Goal: Task Accomplishment & Management: Complete application form

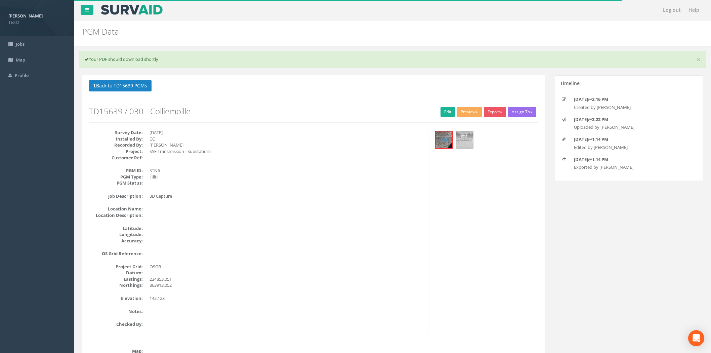
select select "100"
click at [112, 84] on button "Back to TD15639 PGMs" at bounding box center [120, 85] width 62 height 11
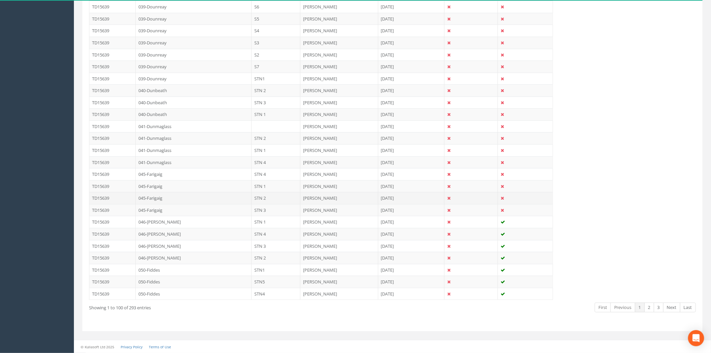
scroll to position [1019, 0]
click at [660, 307] on link "3" at bounding box center [659, 307] width 10 height 10
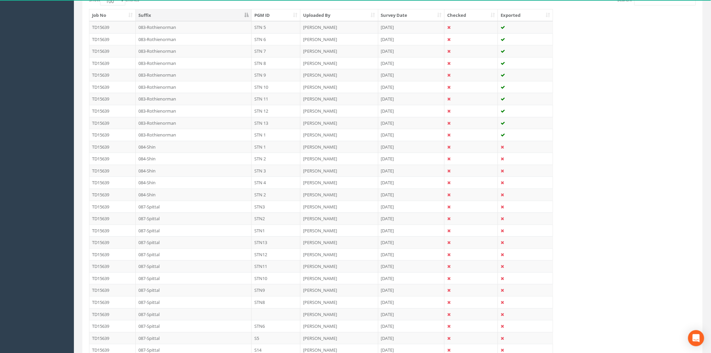
scroll to position [89, 0]
click at [170, 172] on td "084-Shin" at bounding box center [194, 169] width 116 height 12
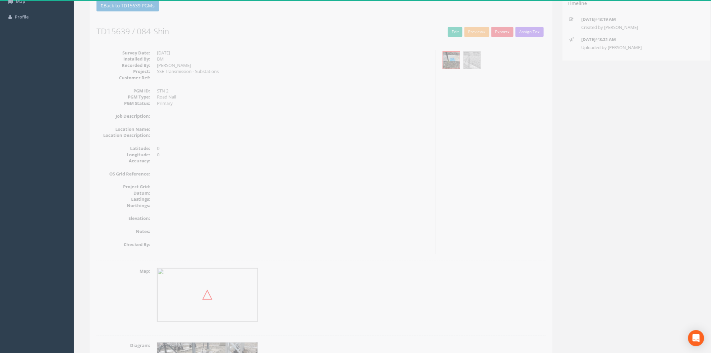
scroll to position [0, 0]
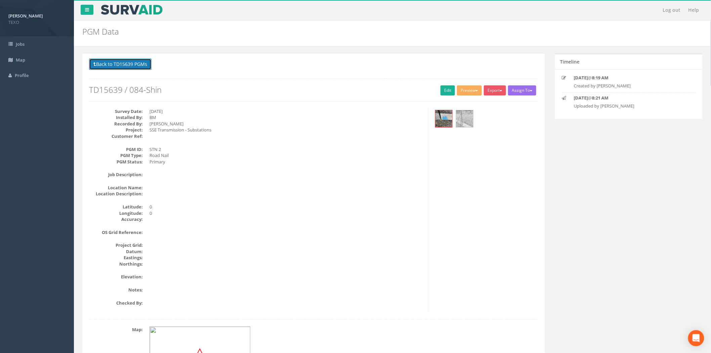
drag, startPoint x: 136, startPoint y: 59, endPoint x: 132, endPoint y: 62, distance: 5.1
click at [136, 59] on button "Back to TD15639 PGMs" at bounding box center [120, 63] width 62 height 11
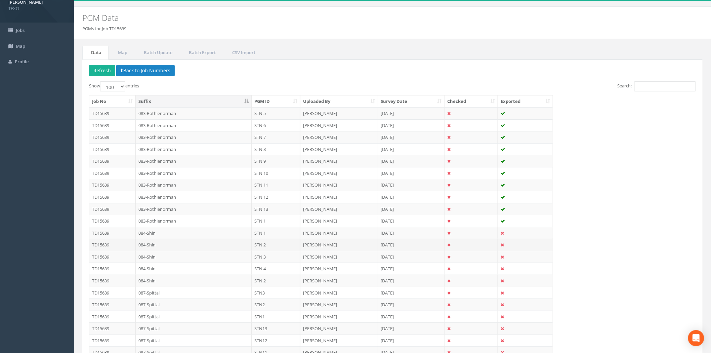
scroll to position [49, 0]
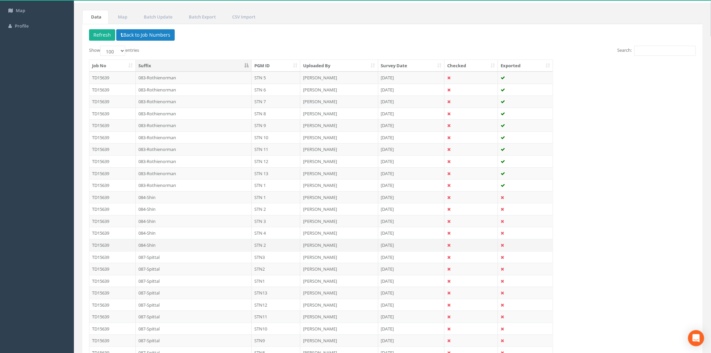
click at [270, 248] on td "STN 2" at bounding box center [276, 245] width 49 height 12
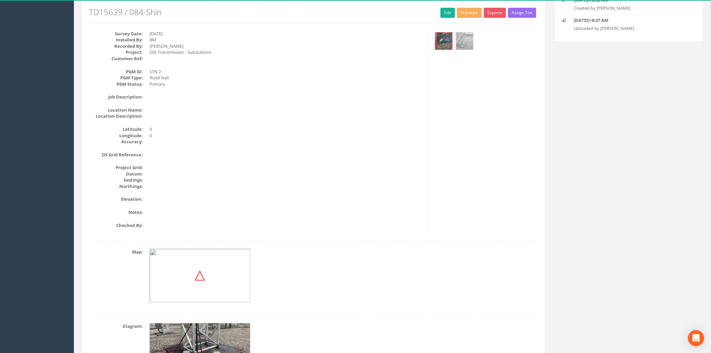
scroll to position [0, 0]
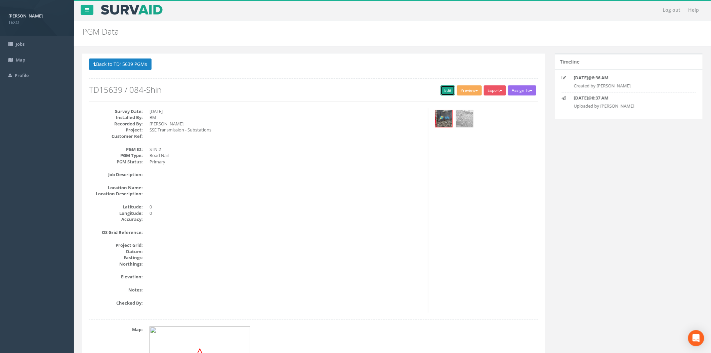
click at [445, 92] on link "Edit" at bounding box center [447, 90] width 14 height 10
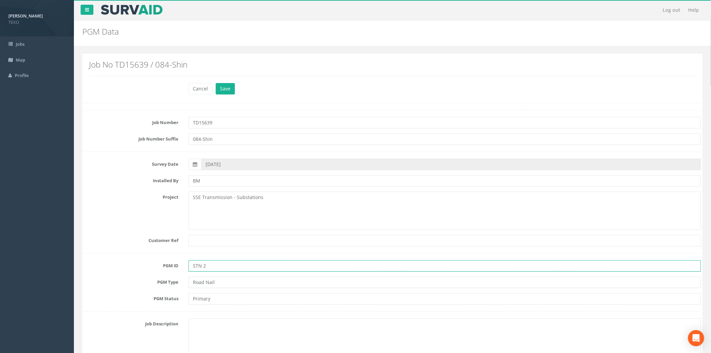
click at [218, 267] on input "STN 2" at bounding box center [444, 265] width 512 height 11
type input "STN 5"
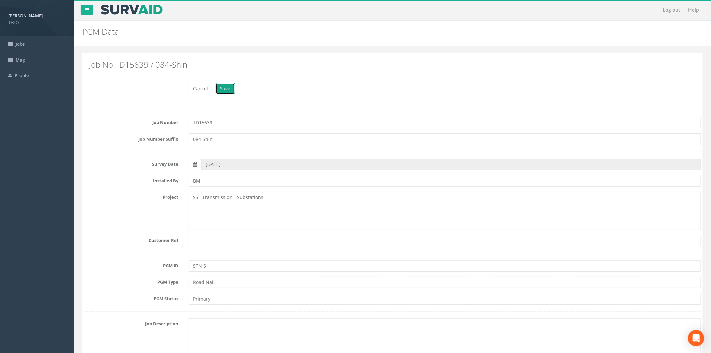
click at [220, 87] on button "Save" at bounding box center [225, 88] width 19 height 11
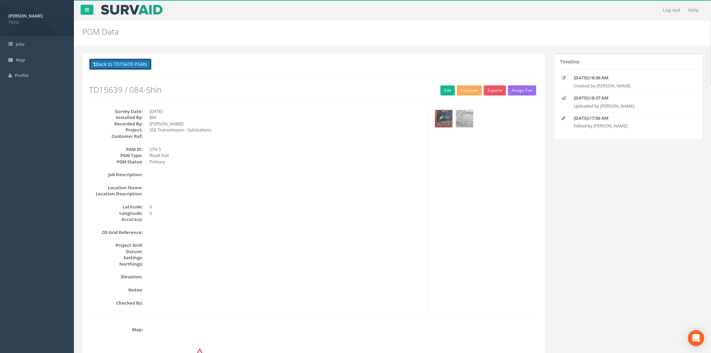
click at [112, 64] on button "Back to TD15639 PGMs" at bounding box center [120, 63] width 62 height 11
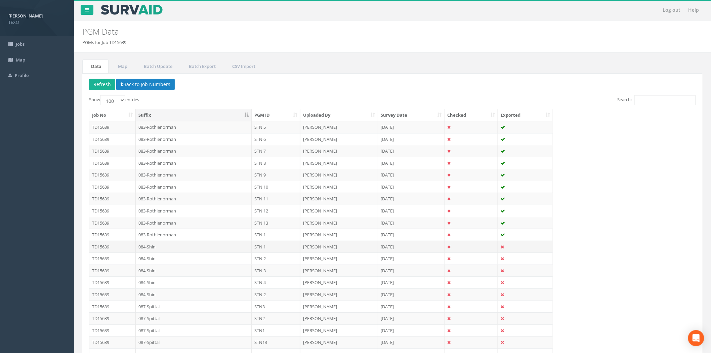
click at [203, 247] on td "084-Shin" at bounding box center [194, 246] width 116 height 12
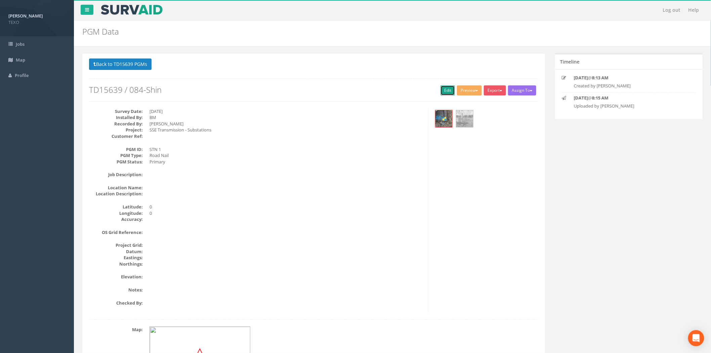
click at [445, 89] on link "Edit" at bounding box center [447, 90] width 14 height 10
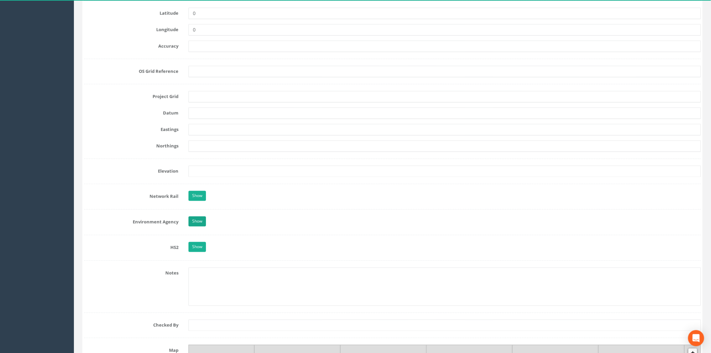
scroll to position [398, 0]
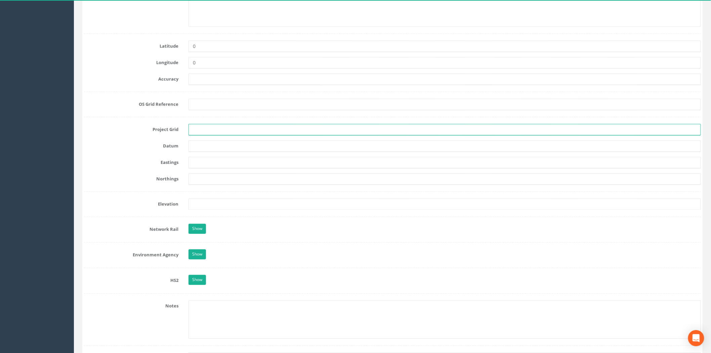
click at [207, 133] on input "text" at bounding box center [444, 129] width 512 height 11
type input "OSGB"
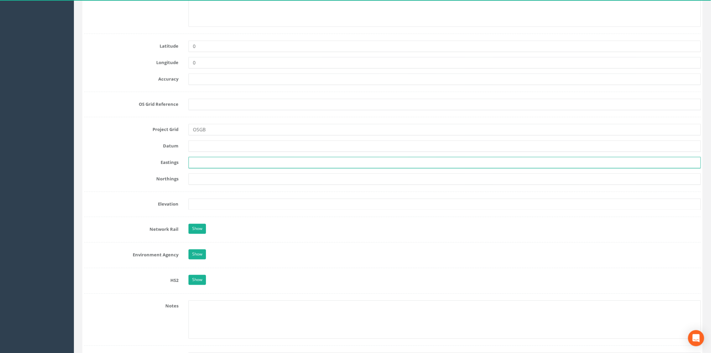
click at [199, 162] on input "text" at bounding box center [444, 162] width 512 height 11
click at [190, 164] on input "text" at bounding box center [444, 162] width 512 height 11
paste input "257195.779"
type input "257195.779"
click at [195, 179] on input "text" at bounding box center [444, 178] width 512 height 11
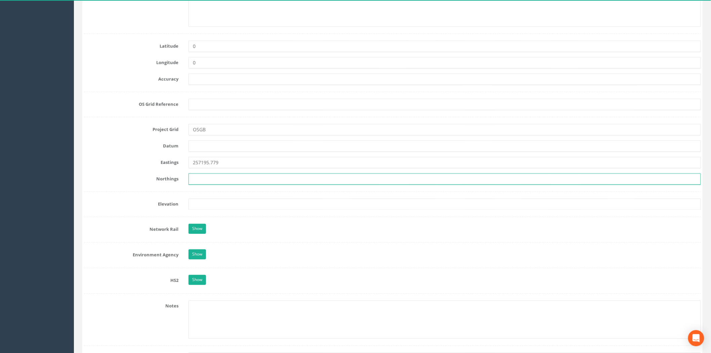
paste input "897465.968"
type input "897465.968"
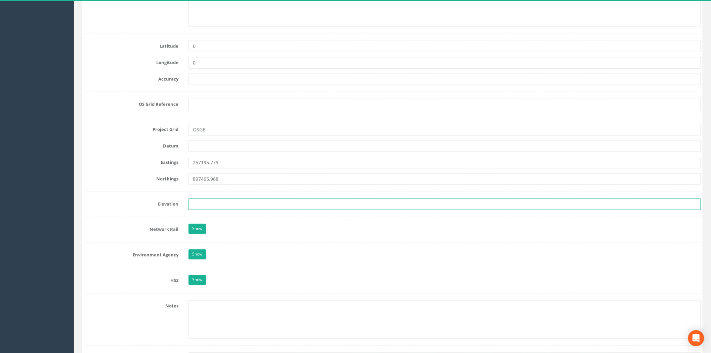
click at [201, 203] on input "text" at bounding box center [444, 204] width 512 height 11
paste input "12.864"
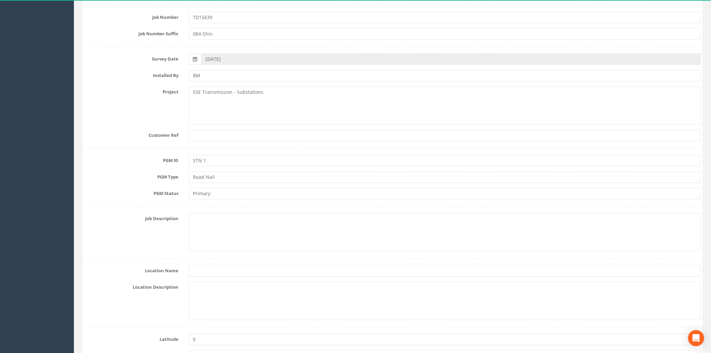
scroll to position [0, 0]
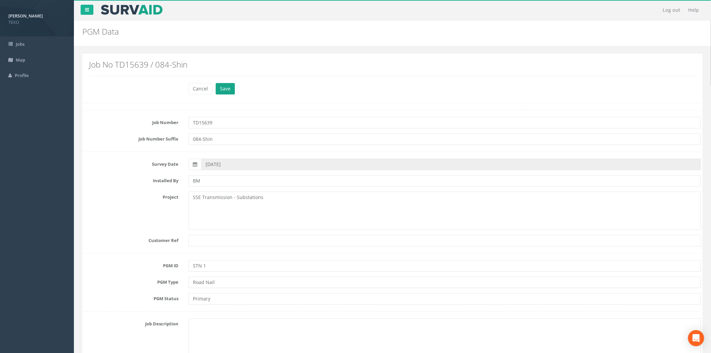
type input "12.864"
click at [217, 90] on button "Save" at bounding box center [225, 88] width 19 height 11
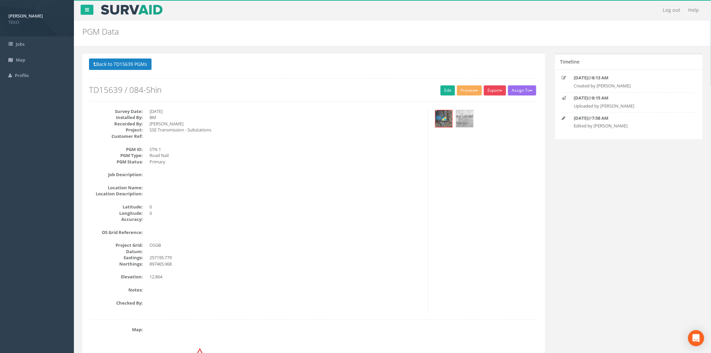
click at [495, 92] on button "Export" at bounding box center [495, 90] width 22 height 10
click at [470, 219] on link "SurvAid Generic Grid" at bounding box center [480, 215] width 53 height 10
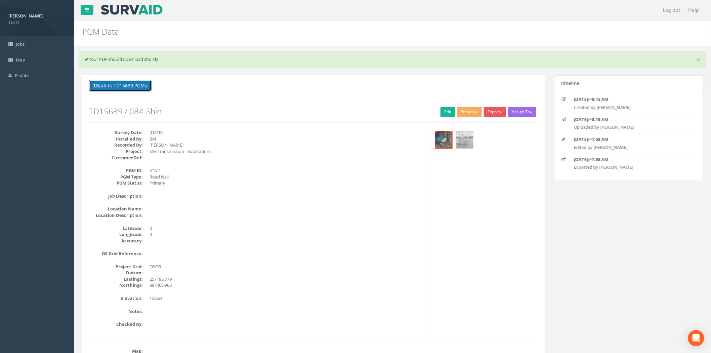
click at [142, 83] on button "Back to TD15639 PGMs" at bounding box center [120, 85] width 62 height 11
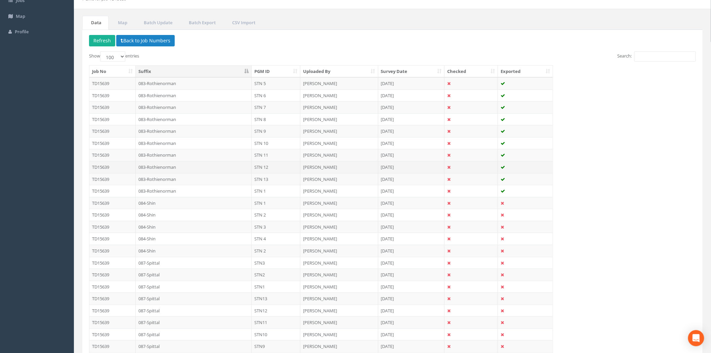
scroll to position [49, 0]
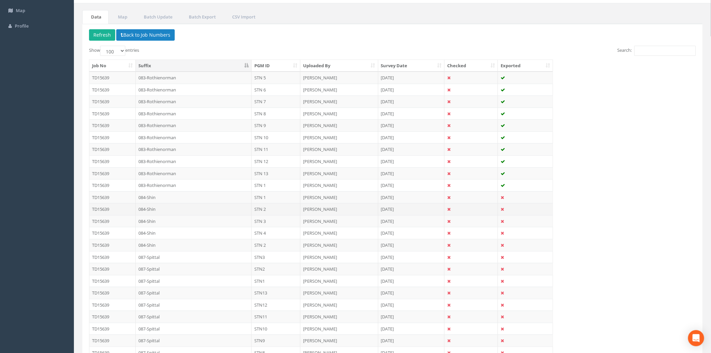
click at [180, 208] on td "084-Shin" at bounding box center [194, 209] width 116 height 12
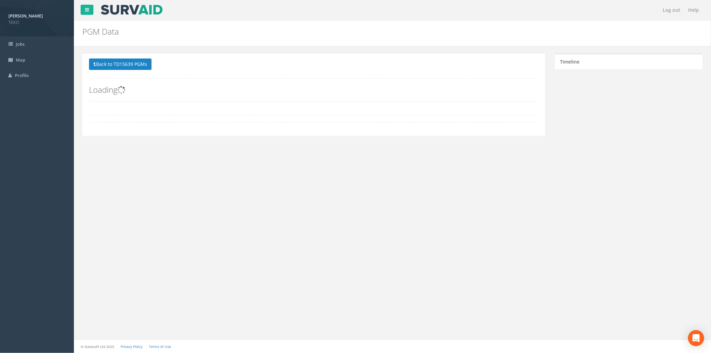
scroll to position [0, 0]
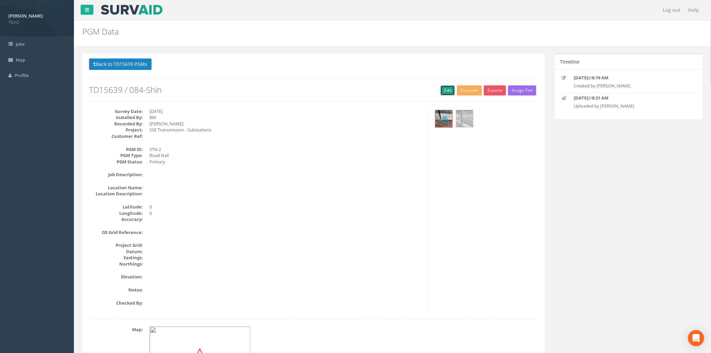
click at [442, 91] on link "Edit" at bounding box center [447, 90] width 14 height 10
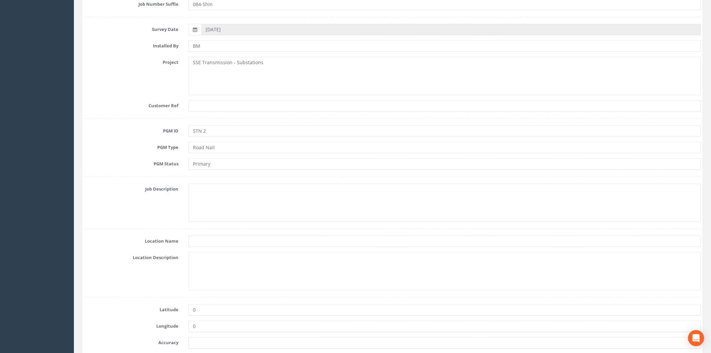
scroll to position [199, 0]
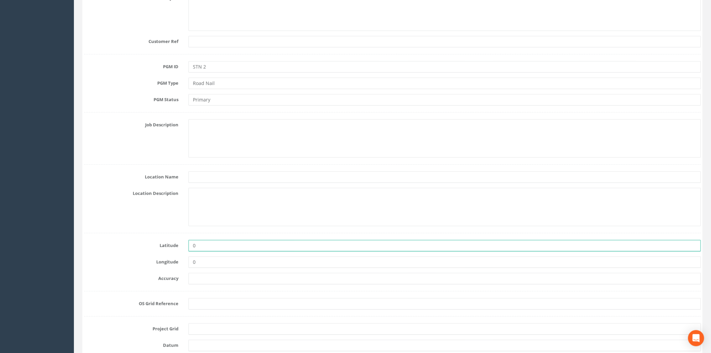
click at [205, 243] on input "0" at bounding box center [444, 245] width 512 height 11
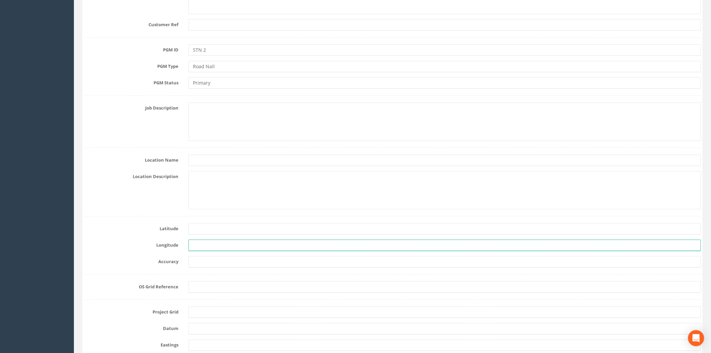
scroll to position [298, 0]
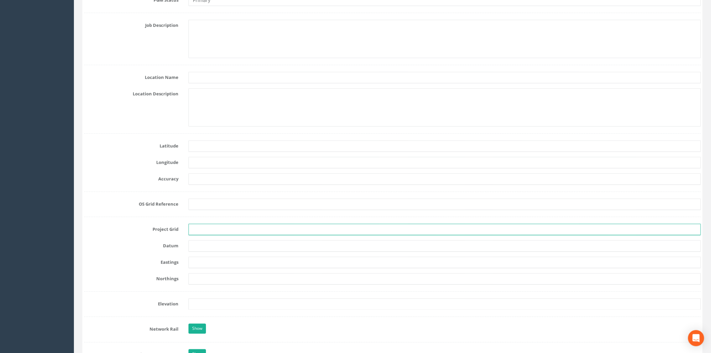
click at [209, 233] on input "text" at bounding box center [444, 229] width 512 height 11
type input "OSGB"
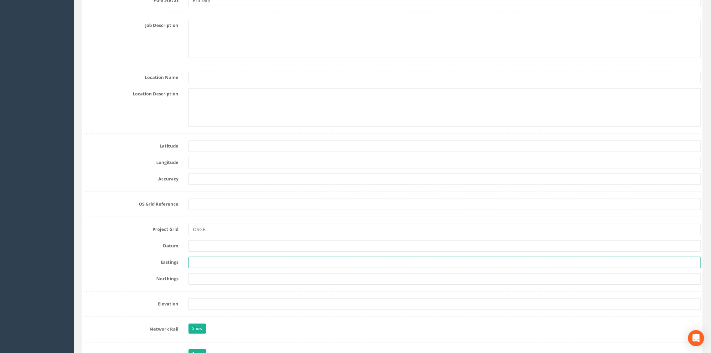
click at [196, 265] on input "text" at bounding box center [444, 262] width 512 height 11
click at [191, 260] on input "text" at bounding box center [444, 262] width 512 height 11
paste input "257241.775"
type input "257241.775"
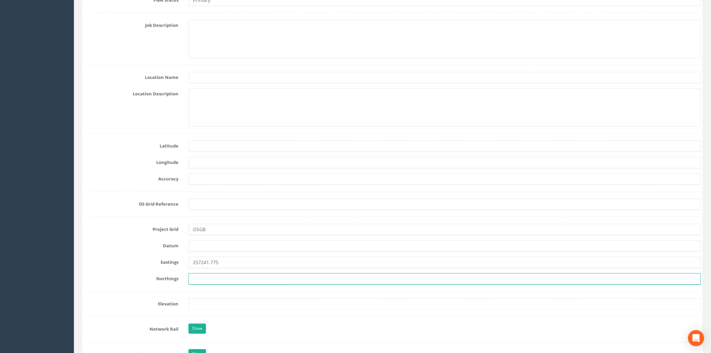
click at [210, 279] on input "text" at bounding box center [444, 278] width 512 height 11
paste input "897466.083"
type input "897466.083"
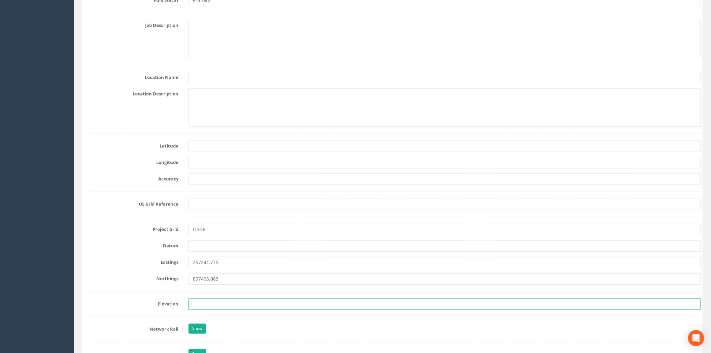
click at [199, 304] on input "text" at bounding box center [444, 303] width 512 height 11
paste input "12.807"
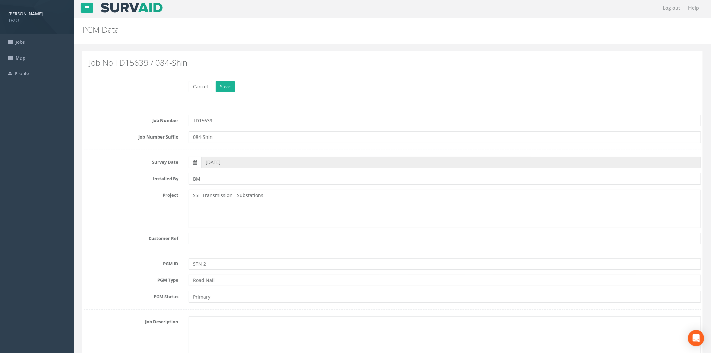
scroll to position [0, 0]
type input "12.807"
click at [227, 89] on button "Save" at bounding box center [225, 88] width 19 height 11
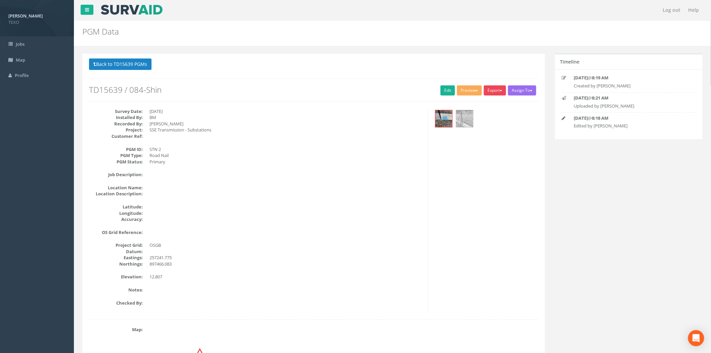
click at [494, 91] on button "Export" at bounding box center [495, 90] width 22 height 10
click at [478, 215] on link "SurvAid Generic Grid" at bounding box center [480, 215] width 53 height 10
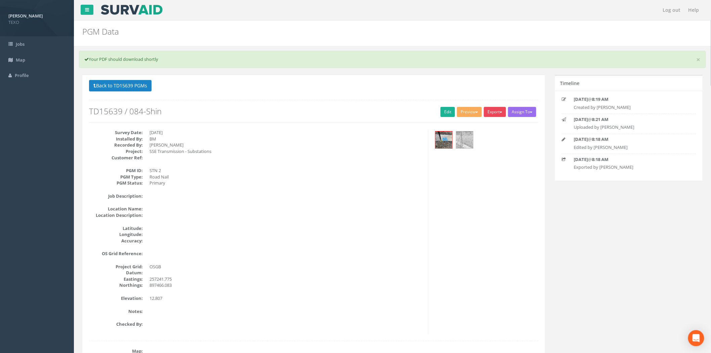
click at [501, 115] on button "Export" at bounding box center [495, 112] width 22 height 10
click at [480, 239] on link "SurvAid Generic Grid" at bounding box center [480, 236] width 53 height 10
click at [132, 88] on button "Back to TD15639 PGMs" at bounding box center [120, 85] width 62 height 11
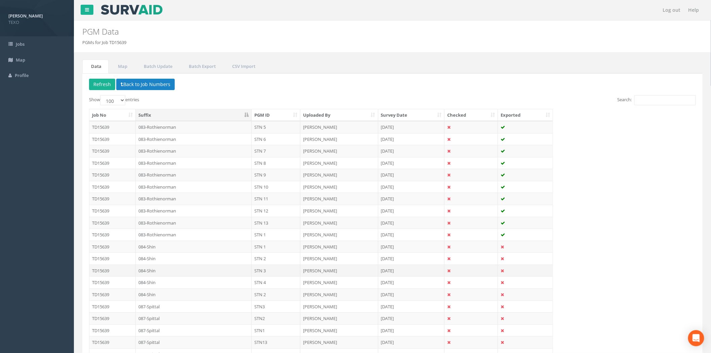
click at [246, 267] on td "084-Shin" at bounding box center [194, 270] width 116 height 12
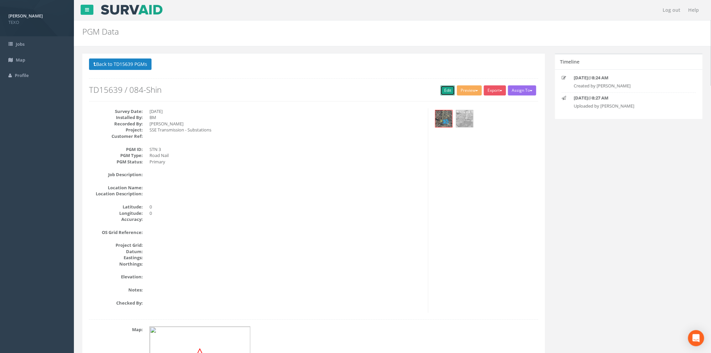
click at [447, 88] on link "Edit" at bounding box center [447, 90] width 14 height 10
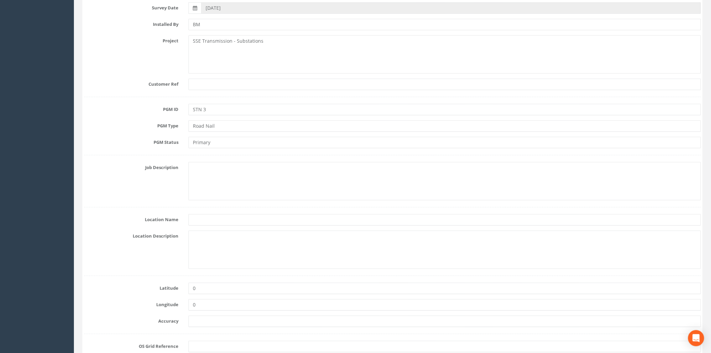
scroll to position [199, 0]
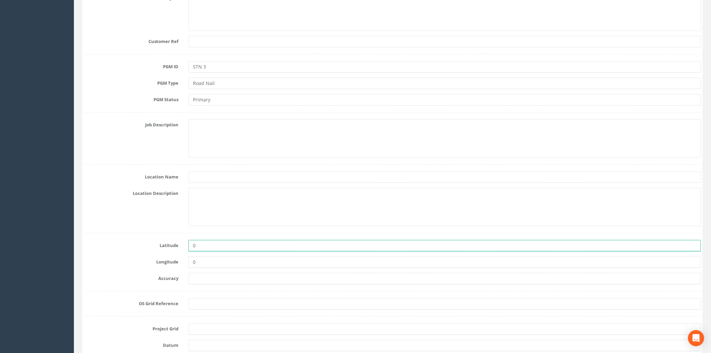
click at [207, 244] on input "0" at bounding box center [444, 245] width 512 height 11
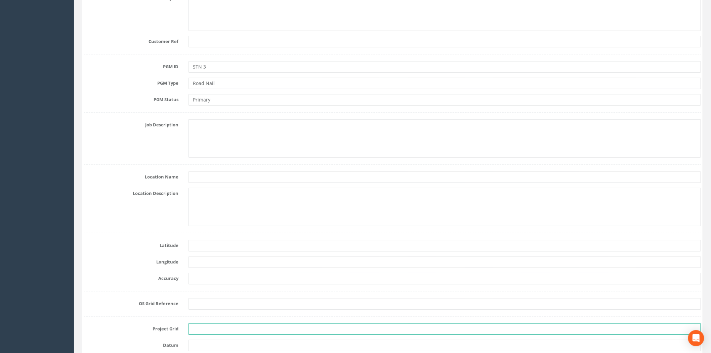
click at [199, 331] on input "text" at bounding box center [444, 328] width 512 height 11
type input "OSGB"
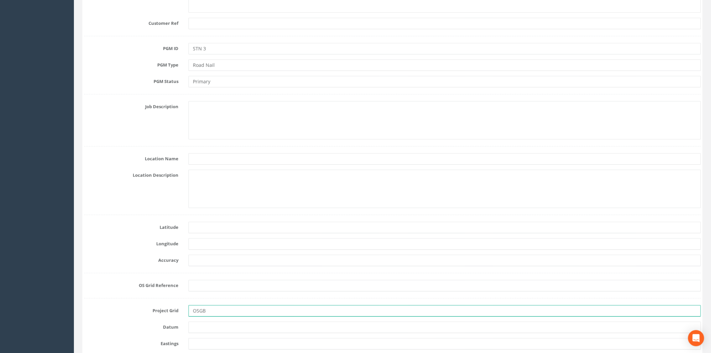
scroll to position [298, 0]
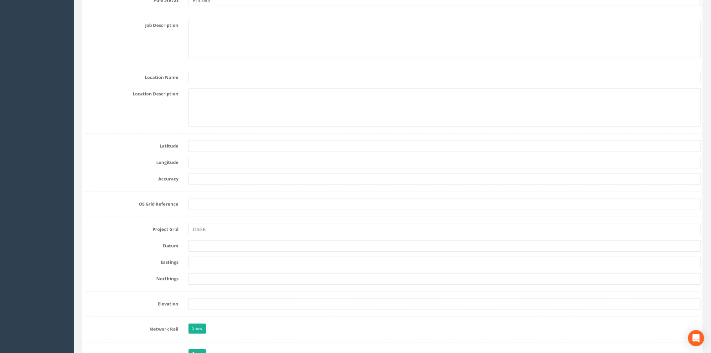
click at [187, 263] on div at bounding box center [444, 262] width 522 height 11
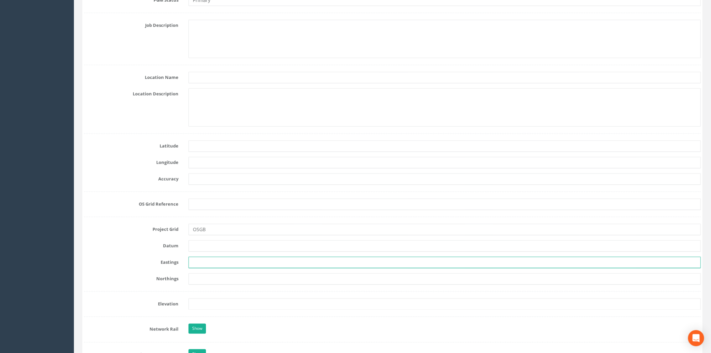
click at [191, 263] on input "text" at bounding box center [444, 262] width 512 height 11
paste input "257279.876"
type input "257279.876"
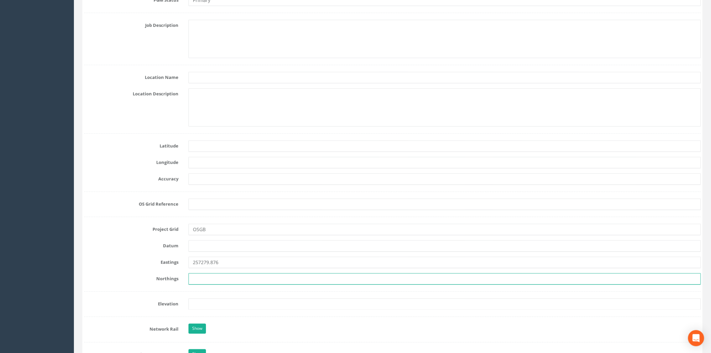
click at [202, 280] on input "text" at bounding box center [444, 278] width 512 height 11
paste input "897463.855"
type input "897463.855"
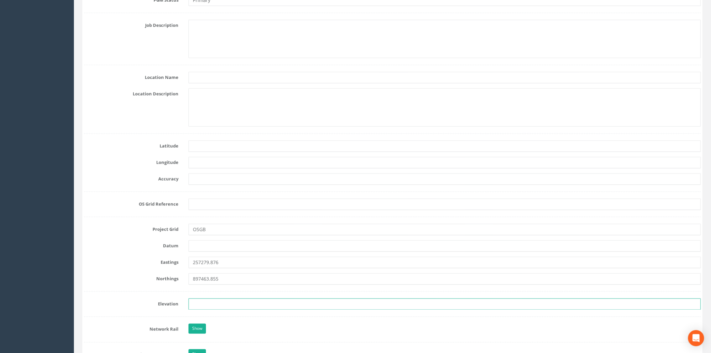
click at [192, 304] on input "text" at bounding box center [444, 303] width 512 height 11
paste input "12.788"
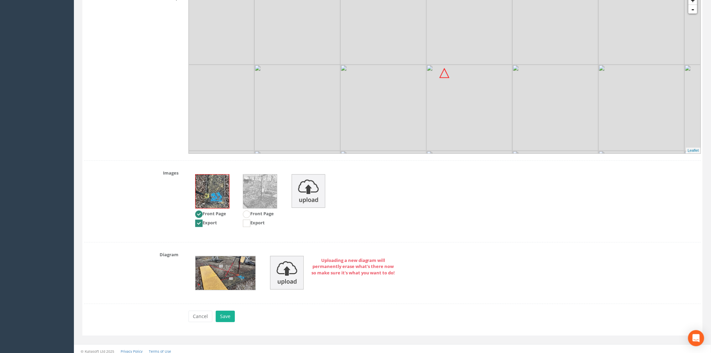
scroll to position [789, 0]
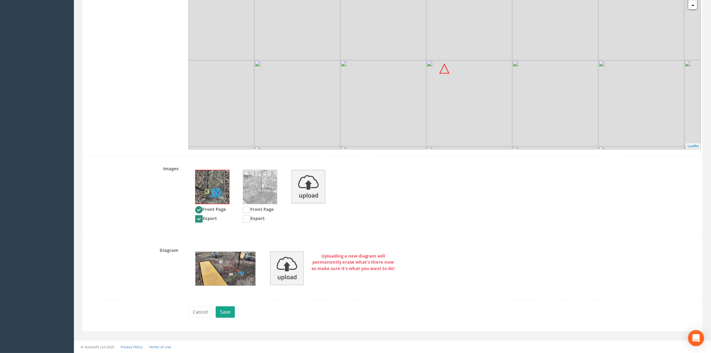
type input "12.788"
click at [228, 310] on button "Save" at bounding box center [225, 311] width 19 height 11
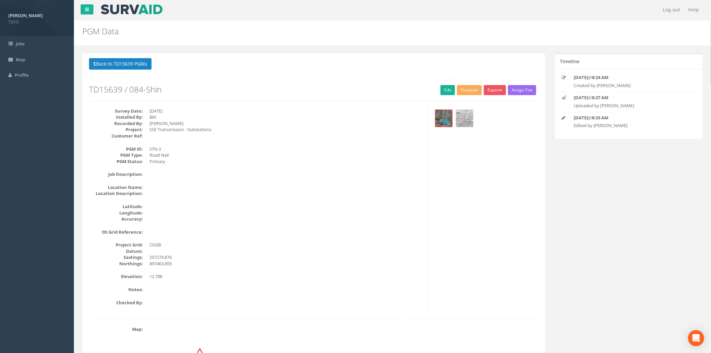
scroll to position [0, 0]
click at [515, 91] on button "Assign To" at bounding box center [522, 90] width 28 height 10
click at [498, 90] on button "Export" at bounding box center [495, 90] width 22 height 10
click at [465, 213] on link "SurvAid Generic Grid" at bounding box center [480, 215] width 53 height 10
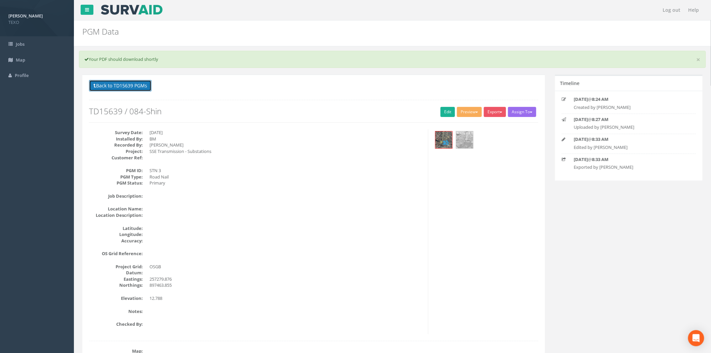
click at [143, 87] on button "Back to TD15639 PGMs" at bounding box center [120, 85] width 62 height 11
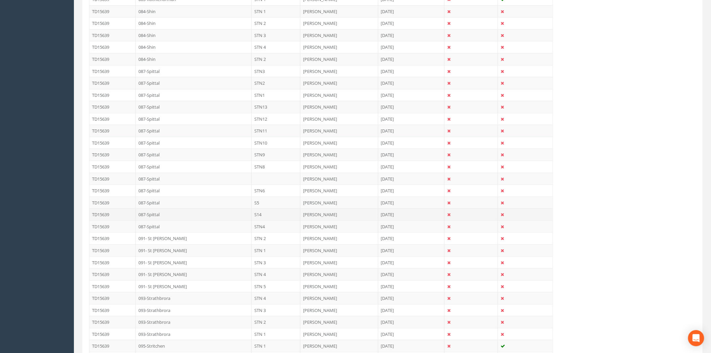
scroll to position [199, 0]
click at [237, 86] on td "084-Shin" at bounding box center [194, 83] width 116 height 12
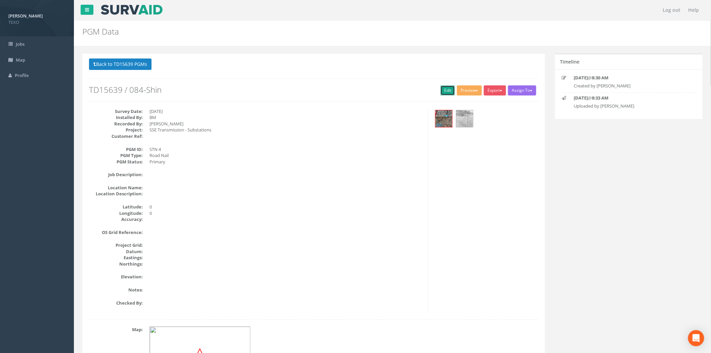
click at [449, 87] on link "Edit" at bounding box center [447, 90] width 14 height 10
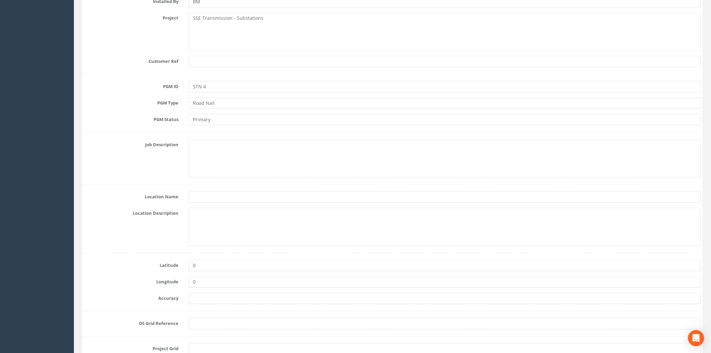
scroll to position [199, 0]
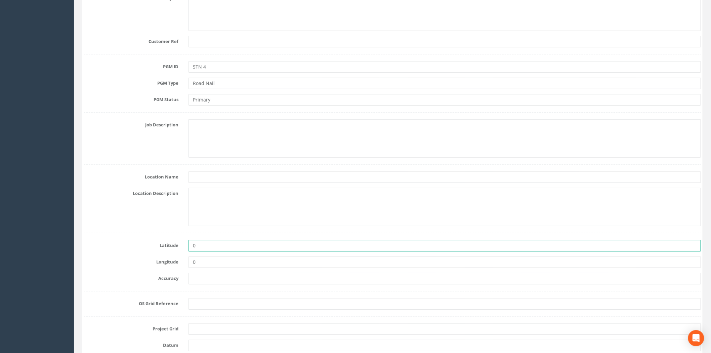
click at [212, 244] on input "0" at bounding box center [444, 245] width 512 height 11
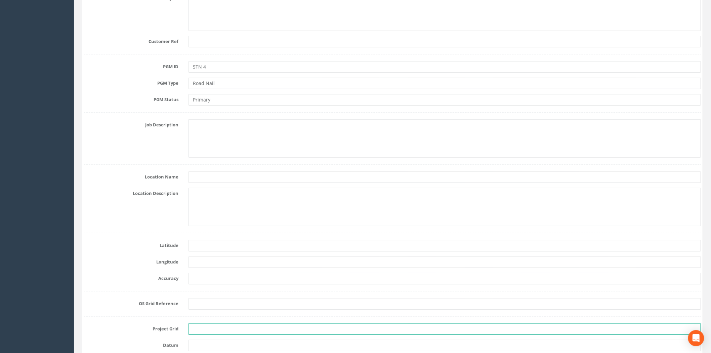
click at [197, 330] on input "text" at bounding box center [444, 328] width 512 height 11
type input "OSGB"
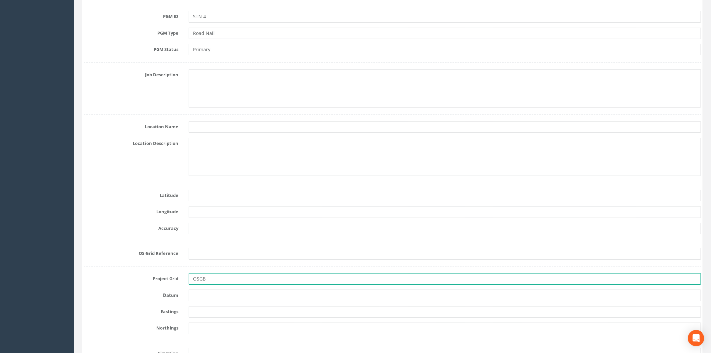
scroll to position [348, 0]
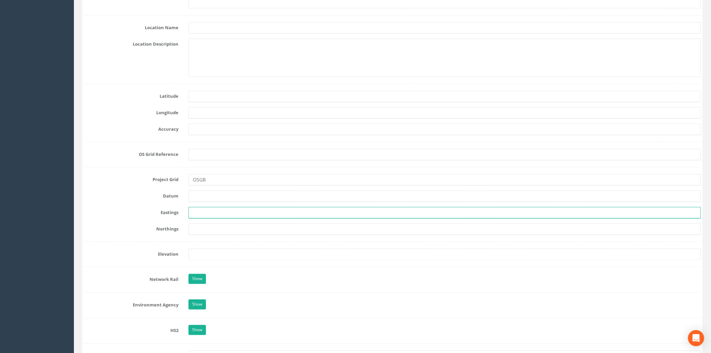
click at [194, 216] on input "text" at bounding box center [444, 212] width 512 height 11
click at [199, 211] on input "text" at bounding box center [444, 212] width 512 height 11
paste input "257256.489"
type input "257256.489"
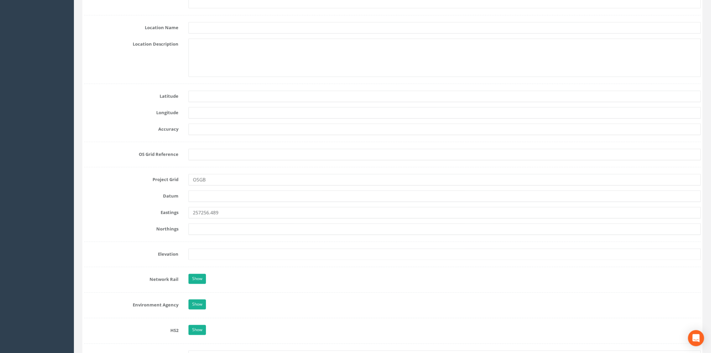
click at [196, 235] on form "Cancel Save Delete Job Number TD15639 Job Number Suffix 084-Shin Survey Date [D…" at bounding box center [392, 247] width 617 height 1024
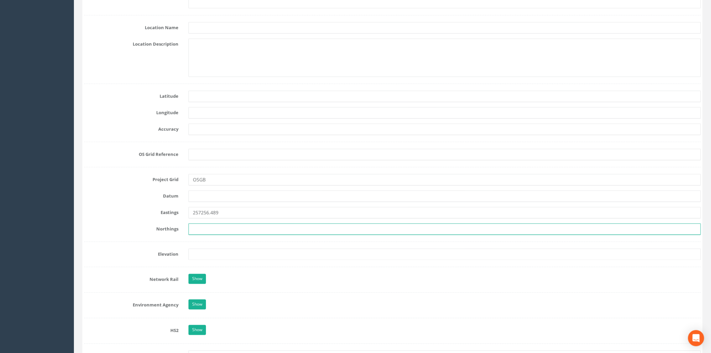
click at [200, 233] on input "text" at bounding box center [444, 228] width 512 height 11
paste input "897415.543"
type input "897415.543"
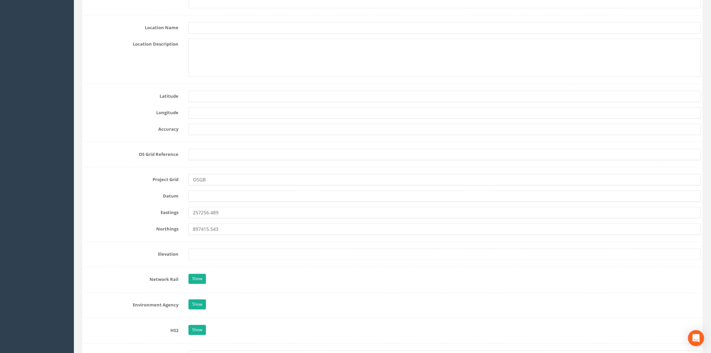
click at [194, 261] on form "Cancel Save Delete Job Number TD15639 Job Number Suffix 084-Shin Survey Date [D…" at bounding box center [392, 247] width 617 height 1024
click at [196, 259] on input "text" at bounding box center [444, 254] width 512 height 11
paste input "12.855"
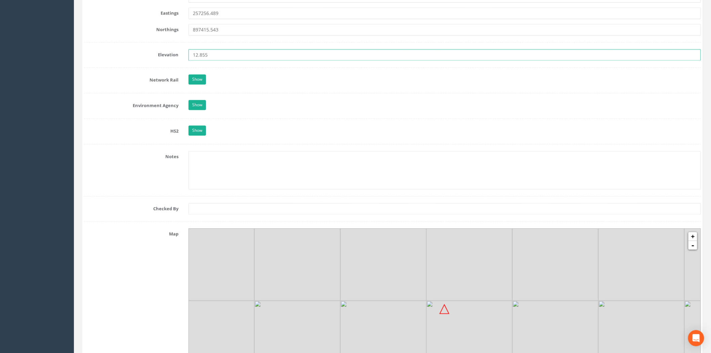
scroll to position [789, 0]
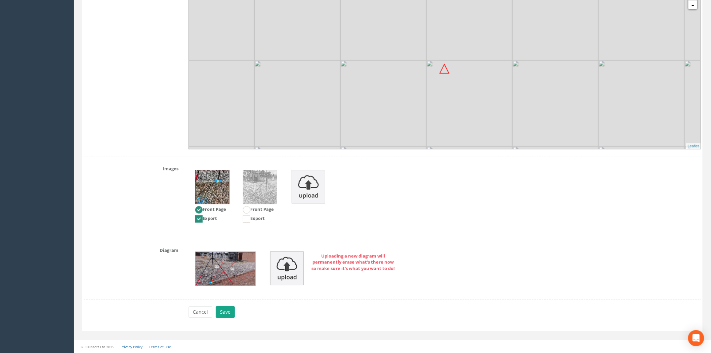
type input "12.855"
click at [222, 308] on button "Save" at bounding box center [225, 311] width 19 height 11
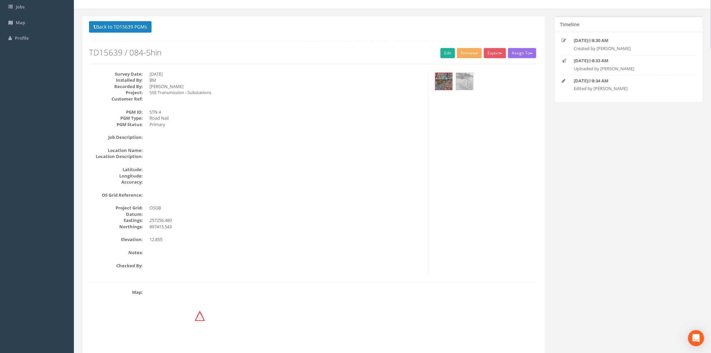
scroll to position [0, 0]
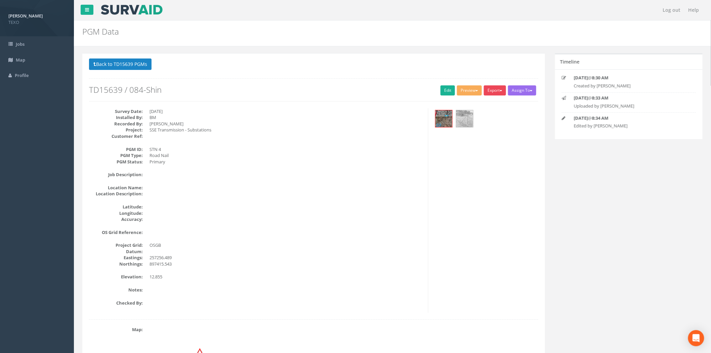
click at [497, 93] on button "Export" at bounding box center [495, 90] width 22 height 10
click at [466, 217] on link "SurvAid Generic Grid" at bounding box center [480, 215] width 53 height 10
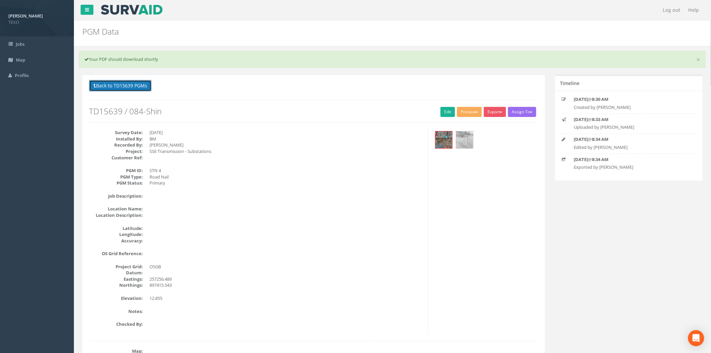
click at [129, 83] on button "Back to TD15639 PGMs" at bounding box center [120, 85] width 62 height 11
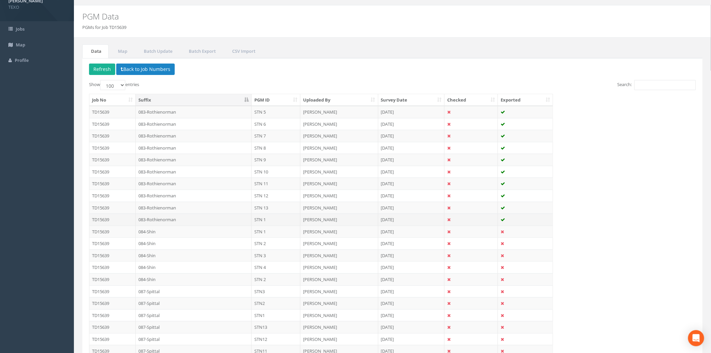
scroll to position [49, 0]
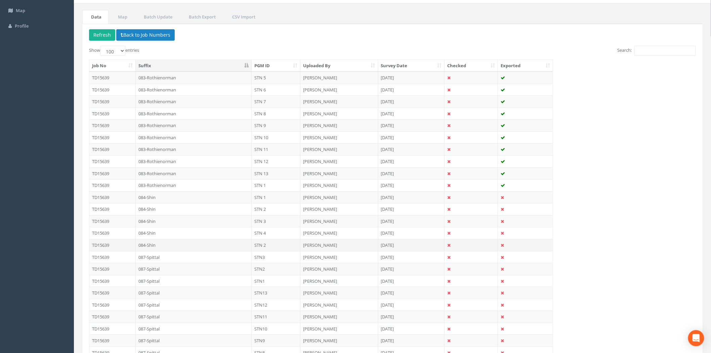
click at [180, 243] on td "084-Shin" at bounding box center [194, 245] width 116 height 12
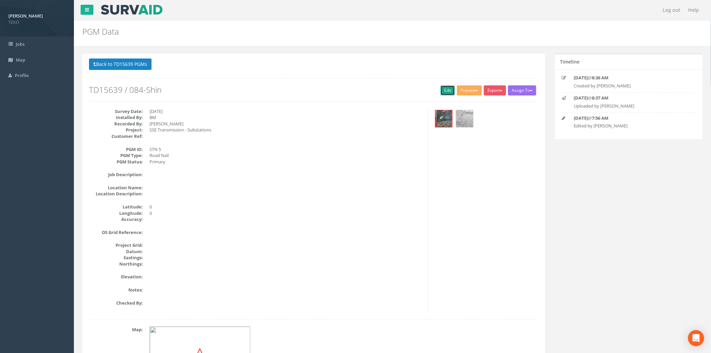
click at [445, 91] on link "Edit" at bounding box center [447, 90] width 14 height 10
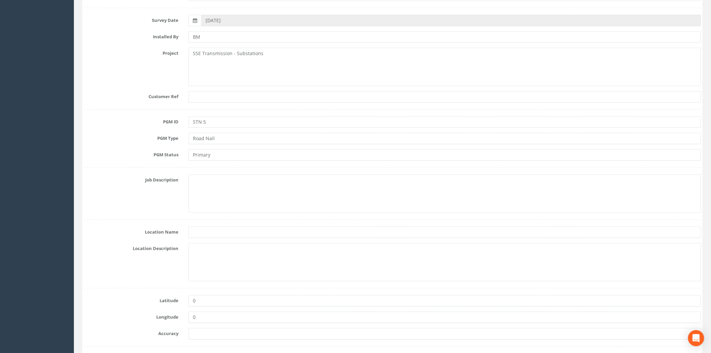
scroll to position [149, 0]
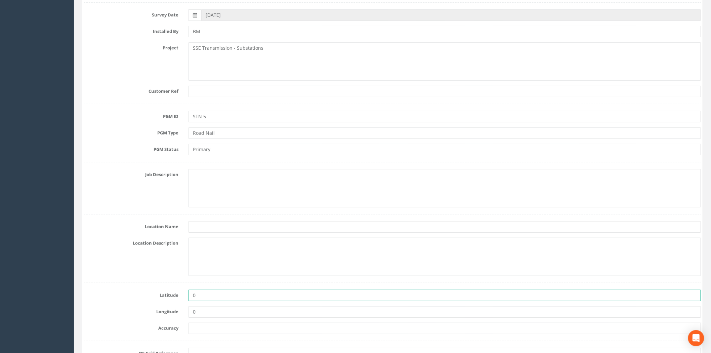
click at [214, 290] on input "0" at bounding box center [444, 295] width 512 height 11
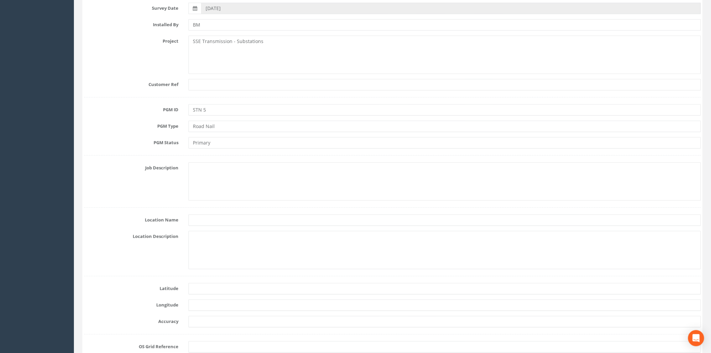
scroll to position [352, 0]
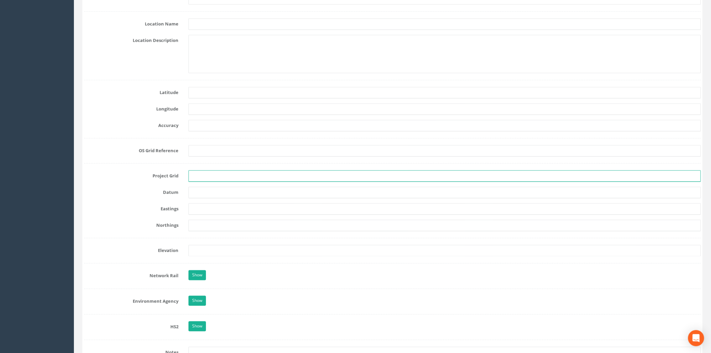
click at [198, 178] on input "text" at bounding box center [444, 175] width 512 height 11
type input "OSGB"
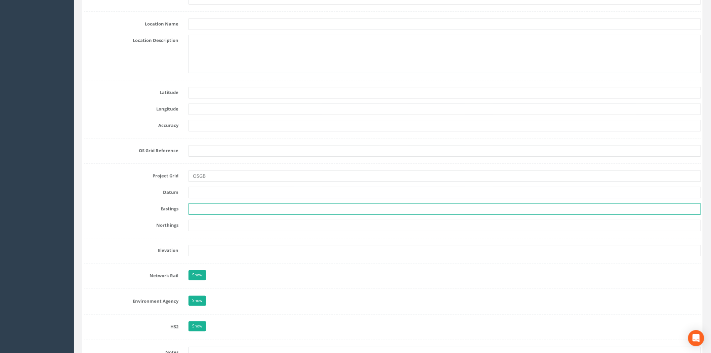
click at [208, 209] on input "text" at bounding box center [444, 208] width 512 height 11
click at [206, 212] on input "text" at bounding box center [444, 208] width 512 height 11
paste input "257200.257"
type input "257200.257"
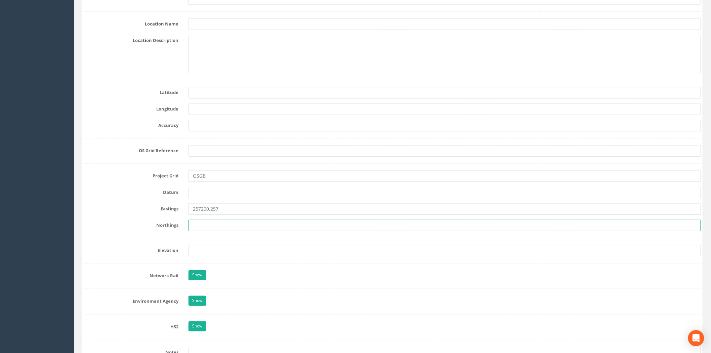
click at [203, 224] on input "text" at bounding box center [444, 225] width 512 height 11
paste input "897411.606"
type input "897411.606"
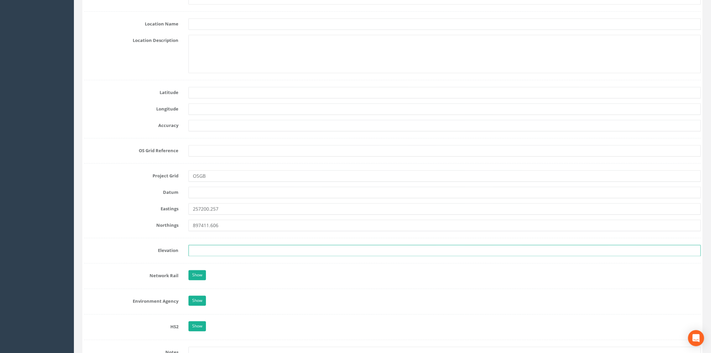
click at [203, 253] on input "text" at bounding box center [444, 250] width 512 height 11
paste input "12.756"
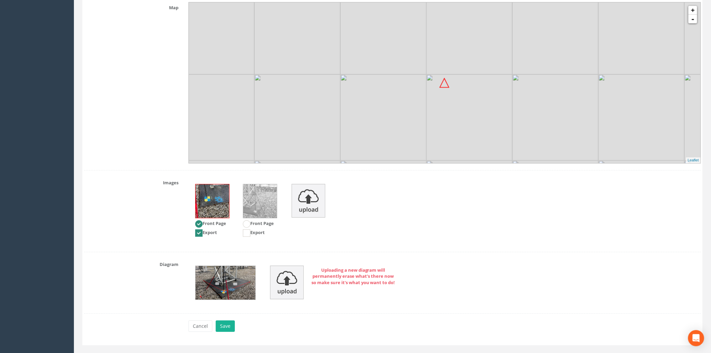
scroll to position [789, 0]
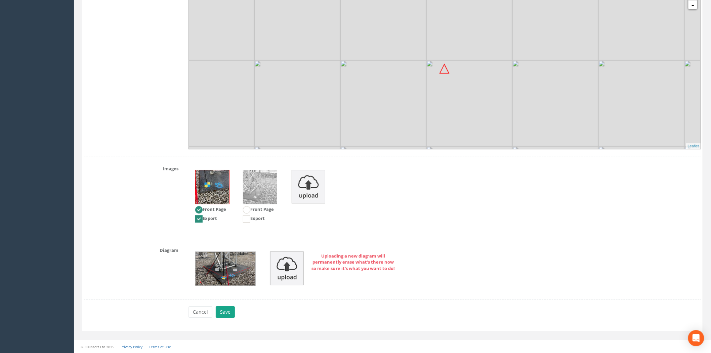
type input "12.756"
click at [229, 311] on button "Save" at bounding box center [225, 311] width 19 height 11
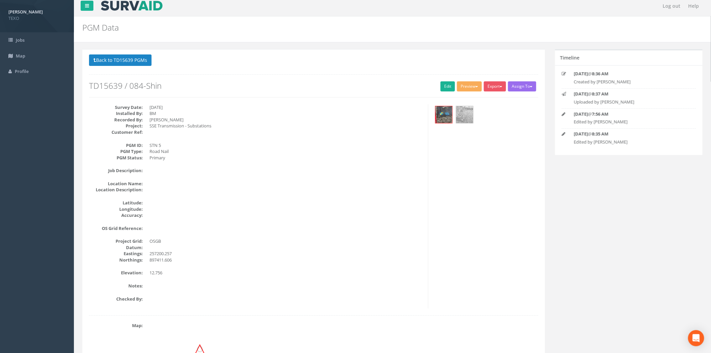
scroll to position [0, 0]
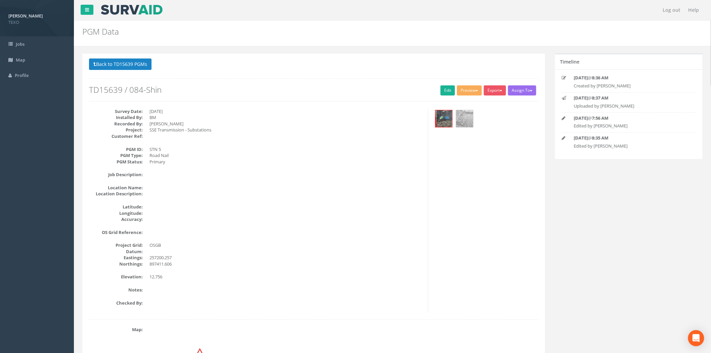
click at [495, 97] on div "Export Env Agency E2 Env Agency E3 Env Agency E4 Env Agency E5 Env Agency E6 En…" at bounding box center [496, 91] width 24 height 12
click at [495, 96] on div "Export Env Agency E2 Env Agency E3 Env Agency E4 Env Agency E5 Env Agency E6 En…" at bounding box center [496, 91] width 24 height 12
click at [495, 93] on button "Export" at bounding box center [495, 90] width 22 height 10
click at [467, 219] on link "SurvAid Generic Grid" at bounding box center [480, 215] width 53 height 10
